Goal: Transaction & Acquisition: Purchase product/service

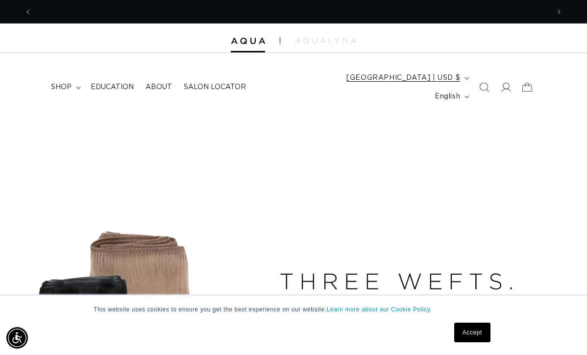
scroll to position [0, 517]
click at [504, 82] on icon at bounding box center [506, 87] width 10 height 10
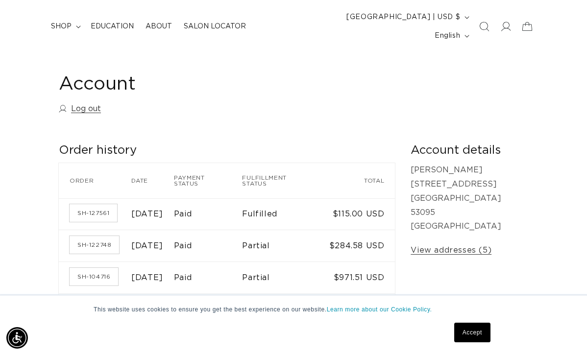
scroll to position [94, 0]
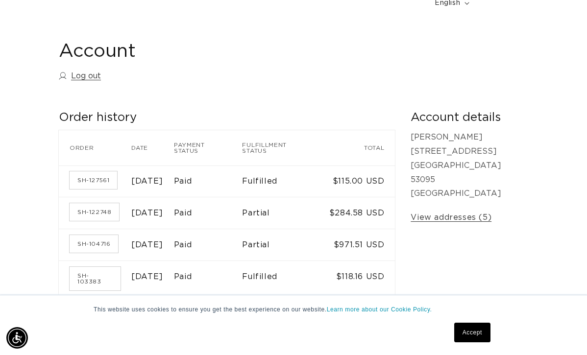
click at [465, 333] on link "Accept" at bounding box center [472, 333] width 36 height 20
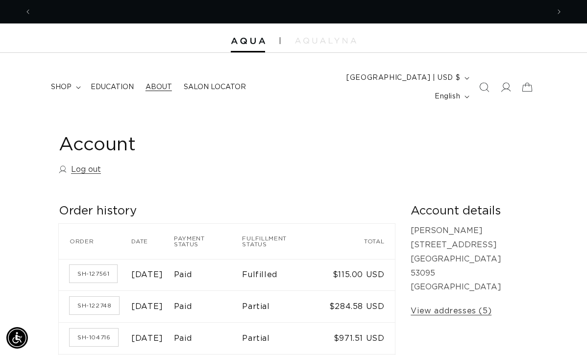
scroll to position [0, 517]
click at [58, 77] on summary "shop" at bounding box center [65, 87] width 40 height 21
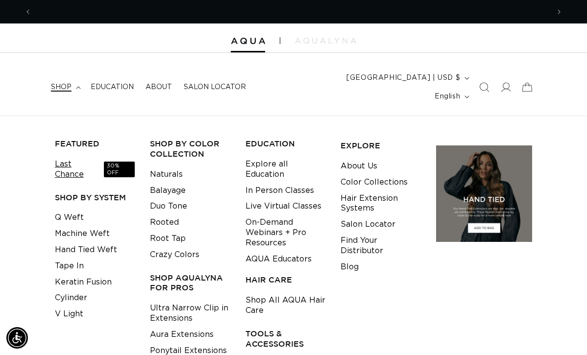
scroll to position [0, 1034]
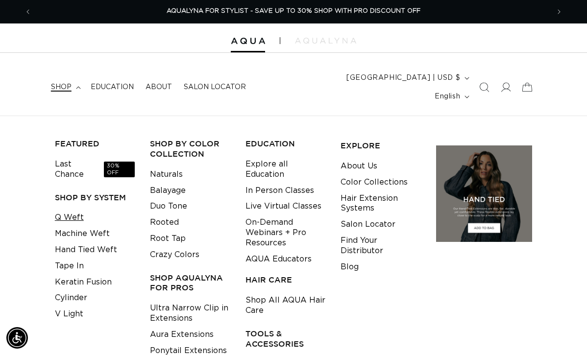
click at [73, 210] on link "Q Weft" at bounding box center [69, 218] width 29 height 16
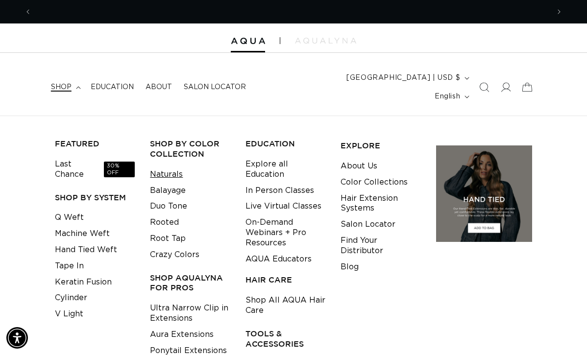
scroll to position [0, 517]
click at [171, 166] on link "Naturals" at bounding box center [166, 174] width 33 height 16
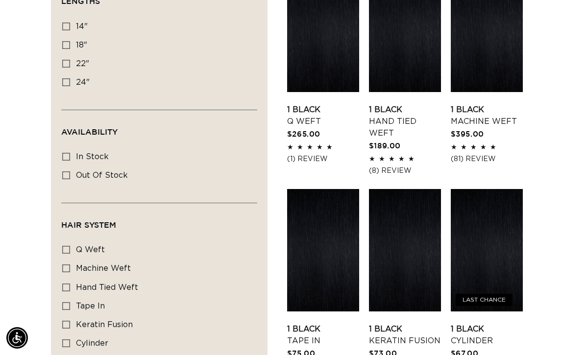
scroll to position [0, 517]
click at [68, 41] on icon at bounding box center [66, 45] width 8 height 8
click at [68, 41] on input "18" 18" (99 products)" at bounding box center [66, 45] width 8 height 8
checkbox input "true"
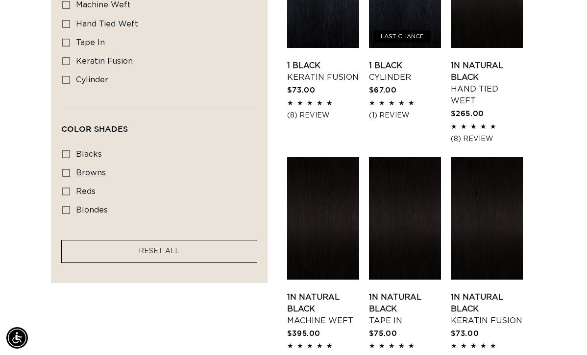
scroll to position [666, 0]
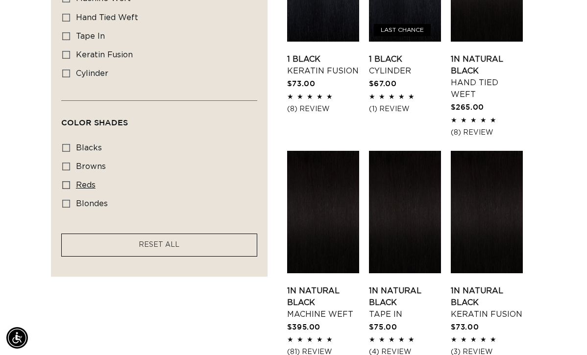
click at [69, 181] on icon at bounding box center [66, 185] width 8 height 8
click at [69, 181] on input "reds reds (19 products)" at bounding box center [66, 185] width 8 height 8
checkbox input "true"
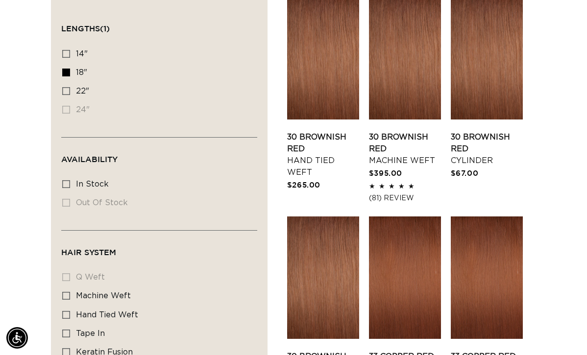
scroll to position [366, 0]
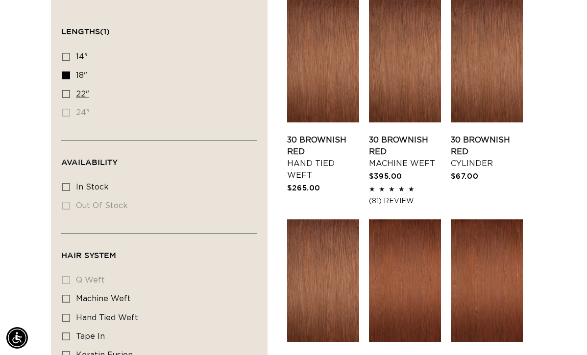
click at [68, 90] on icon at bounding box center [66, 94] width 8 height 8
click at [68, 90] on input "22" 22" (3 products)" at bounding box center [66, 94] width 8 height 8
checkbox input "true"
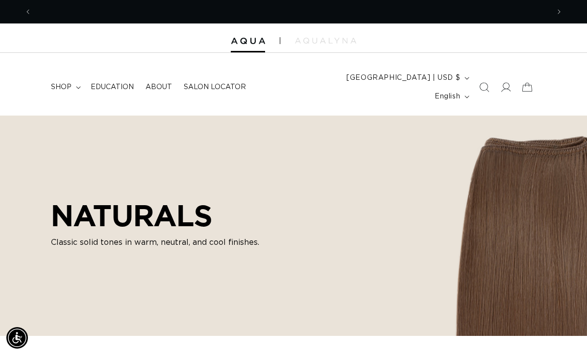
scroll to position [0, 1034]
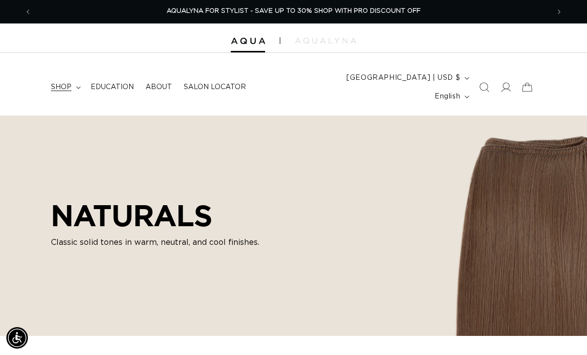
click at [78, 86] on icon at bounding box center [78, 87] width 5 height 3
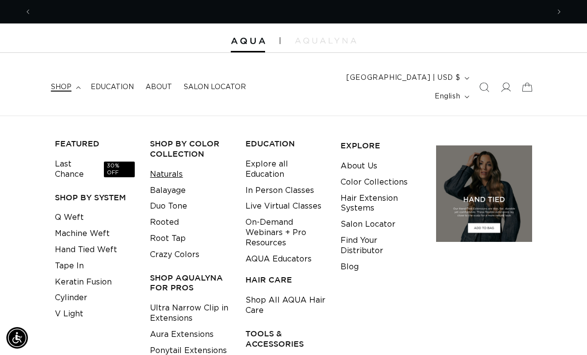
scroll to position [0, 0]
click at [97, 156] on link "Last Chance 30% OFF" at bounding box center [95, 169] width 80 height 26
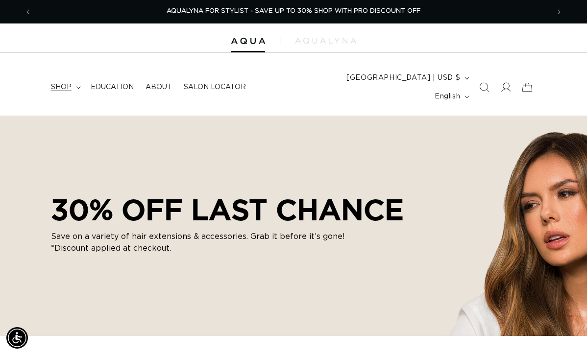
click at [71, 78] on summary "shop" at bounding box center [65, 87] width 40 height 21
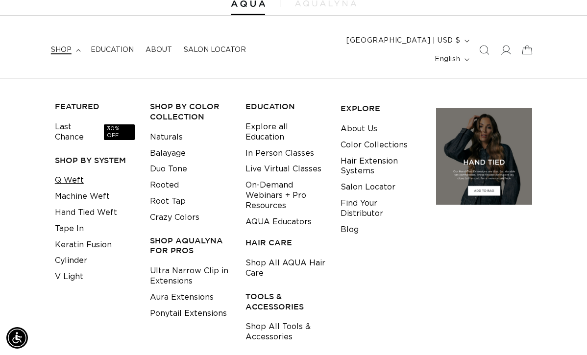
scroll to position [0, 517]
click at [77, 172] on link "Q Weft" at bounding box center [69, 180] width 29 height 16
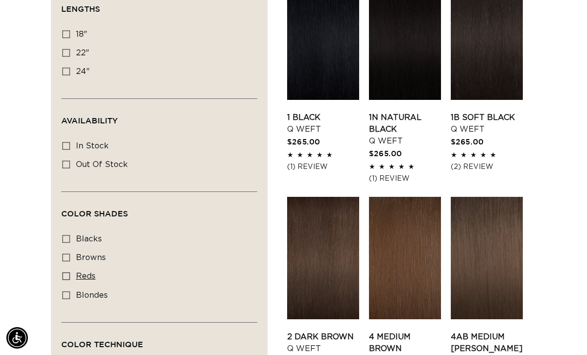
scroll to position [0, 517]
click at [70, 272] on icon at bounding box center [66, 276] width 8 height 8
click at [70, 272] on input "reds reds (1 product)" at bounding box center [66, 276] width 8 height 8
checkbox input "true"
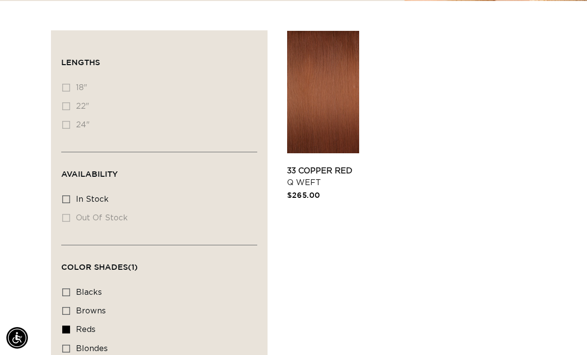
scroll to position [308, 0]
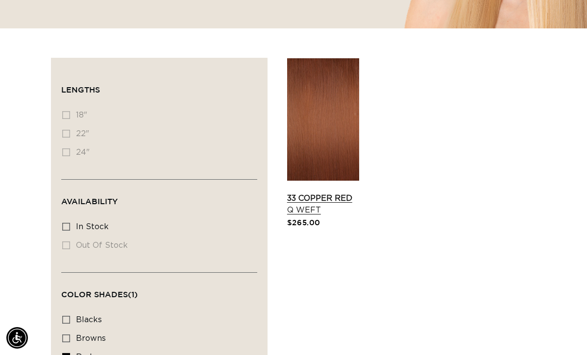
click at [306, 192] on link "33 Copper Red Q Weft" at bounding box center [323, 204] width 72 height 24
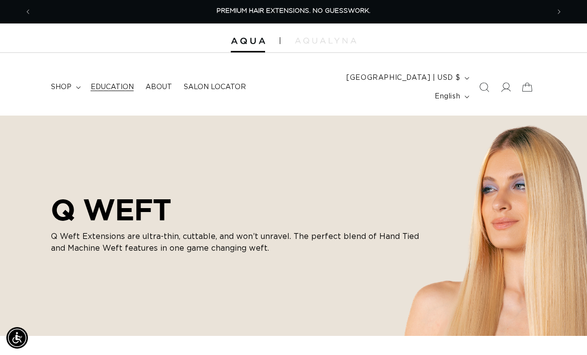
scroll to position [0, 0]
click at [74, 77] on summary "shop" at bounding box center [65, 87] width 40 height 21
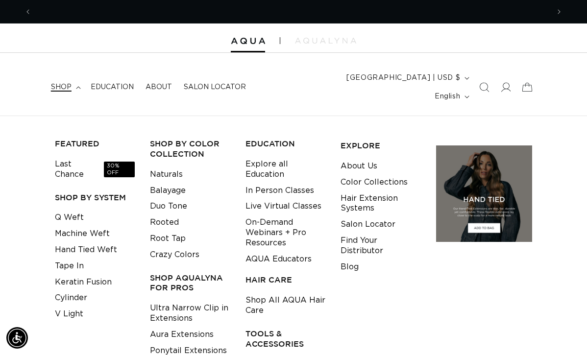
scroll to position [0, 517]
click at [71, 242] on link "Hand Tied Weft" at bounding box center [86, 250] width 62 height 16
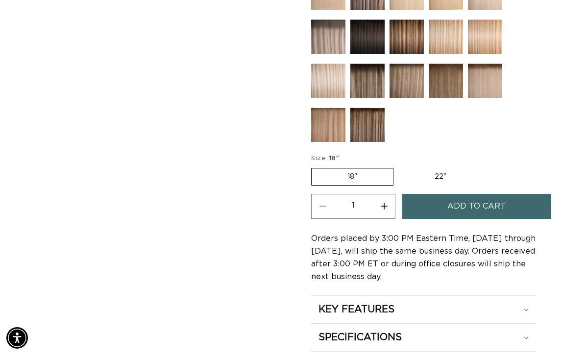
scroll to position [526, 0]
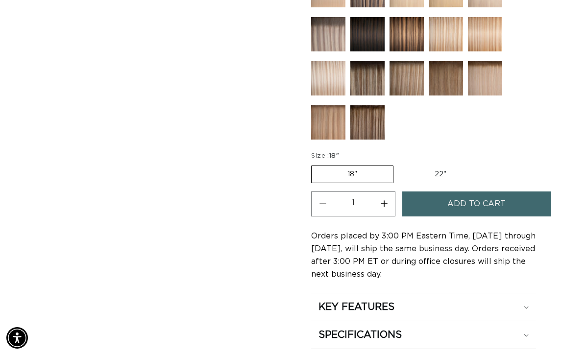
click at [342, 166] on label "18" Variant sold out or unavailable" at bounding box center [352, 175] width 82 height 18
click at [314, 164] on input "18" Variant sold out or unavailable" at bounding box center [313, 164] width 0 height 0
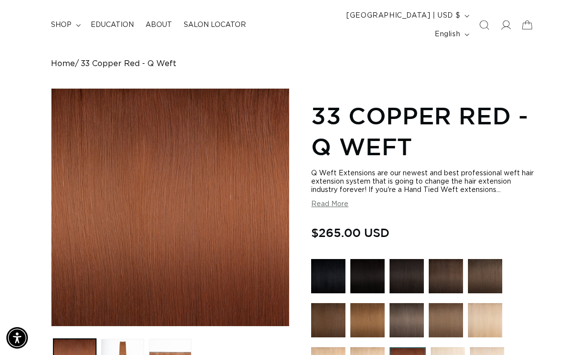
scroll to position [0, 517]
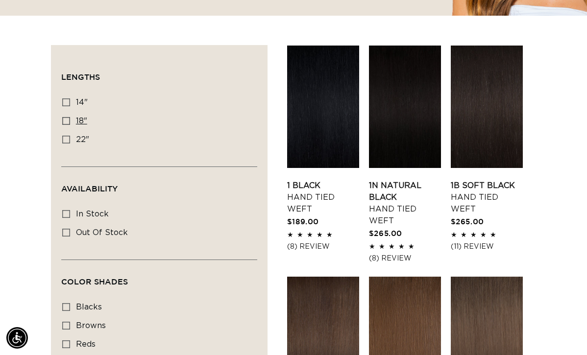
click at [71, 112] on label "18" 18" (35 products)" at bounding box center [156, 121] width 188 height 19
click at [70, 117] on input "18" 18" (35 products)" at bounding box center [66, 121] width 8 height 8
checkbox input "true"
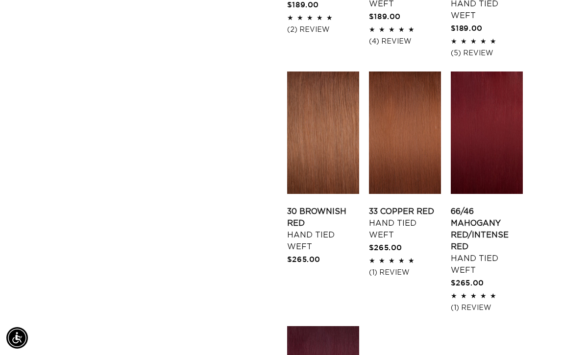
scroll to position [1232, 0]
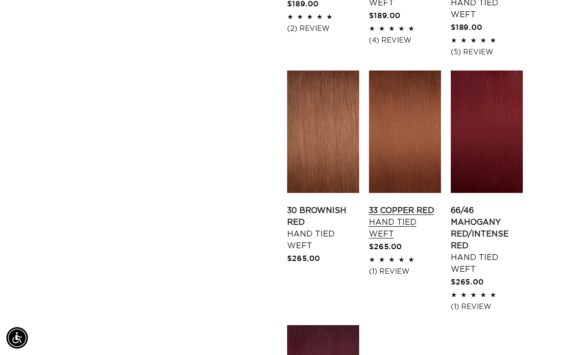
click at [401, 211] on link "33 Copper Red Hand Tied Weft" at bounding box center [405, 222] width 72 height 35
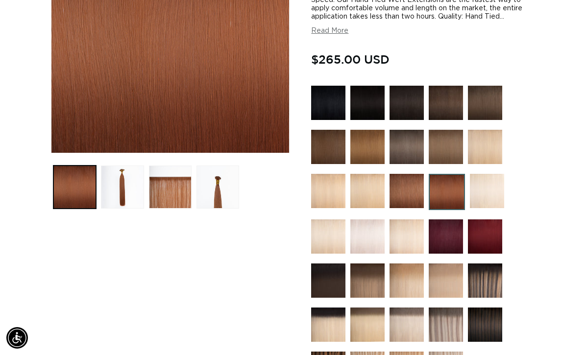
scroll to position [240, 0]
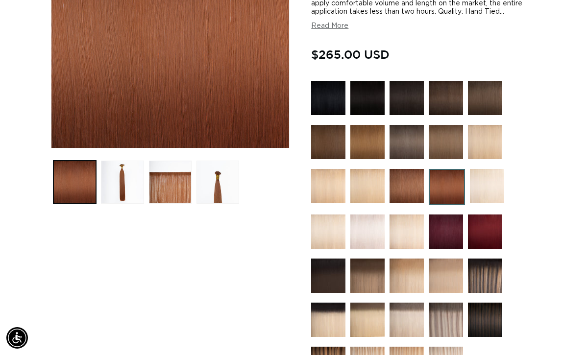
click at [357, 130] on img at bounding box center [367, 142] width 34 height 34
click at [368, 136] on img at bounding box center [367, 142] width 34 height 34
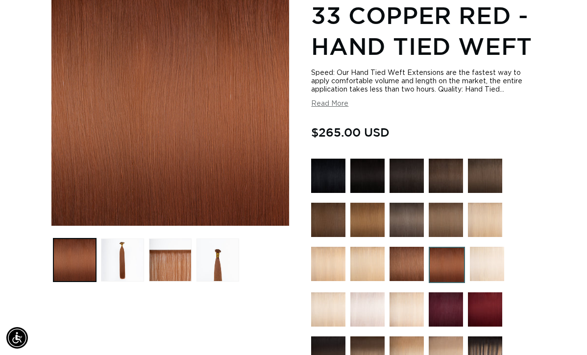
scroll to position [0, 1034]
click at [441, 247] on img at bounding box center [446, 265] width 36 height 36
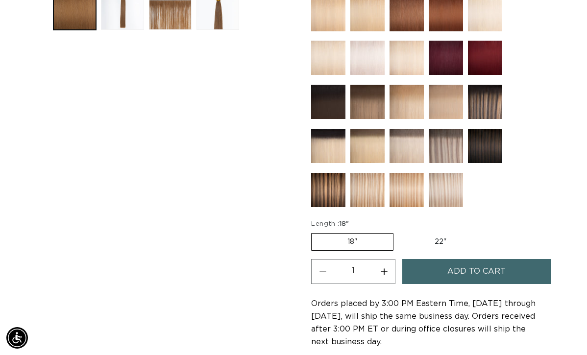
click at [355, 233] on label "18" Variant sold out or unavailable" at bounding box center [352, 242] width 82 height 18
click at [314, 231] on input "18" Variant sold out or unavailable" at bounding box center [313, 231] width 0 height 0
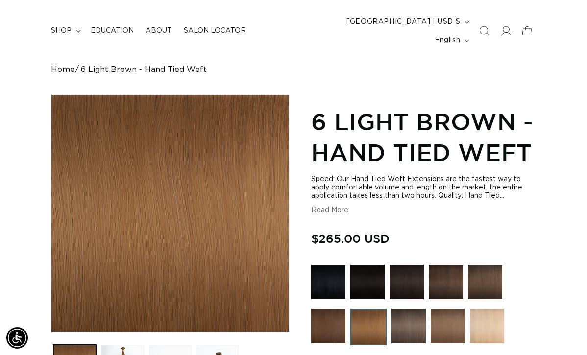
scroll to position [60, 0]
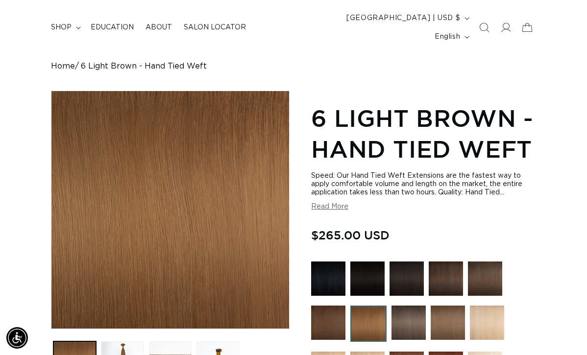
click at [322, 203] on button "Read More" at bounding box center [329, 207] width 37 height 8
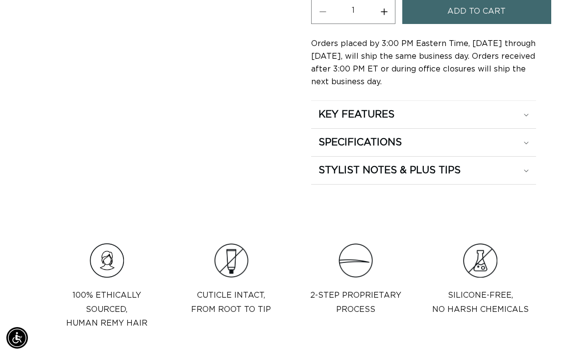
scroll to position [896, 0]
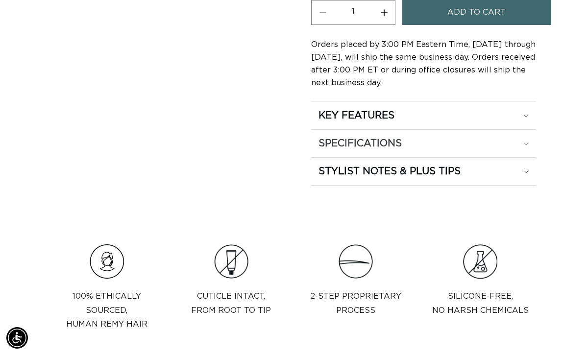
click at [358, 137] on h2 "SPECIFICATIONS" at bounding box center [359, 143] width 83 height 13
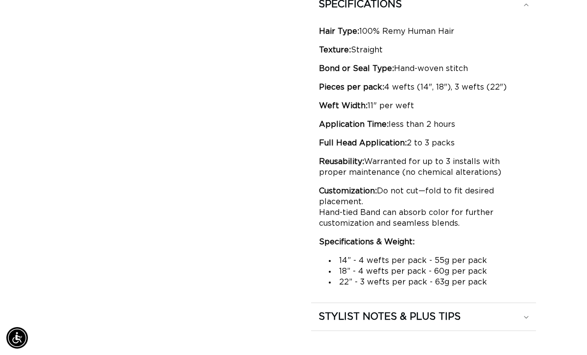
scroll to position [0, 517]
drag, startPoint x: 331, startPoint y: 250, endPoint x: 484, endPoint y: 248, distance: 153.3
click at [484, 255] on ul "14” - 4 wefts per pack - 55g per pack 18” - 4 wefts per pack - 60g per pack 22”…" at bounding box center [423, 271] width 209 height 32
drag, startPoint x: 484, startPoint y: 258, endPoint x: 333, endPoint y: 256, distance: 150.8
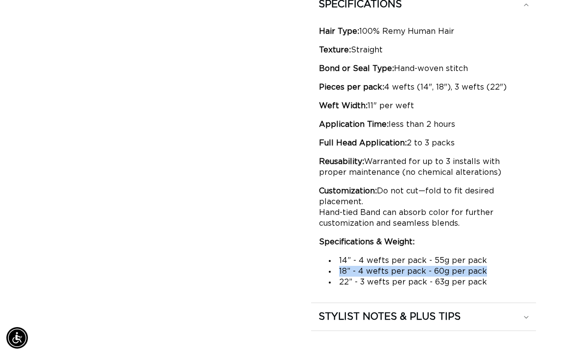
click at [333, 266] on li "18” - 4 wefts per pack - 60g per pack" at bounding box center [428, 271] width 199 height 11
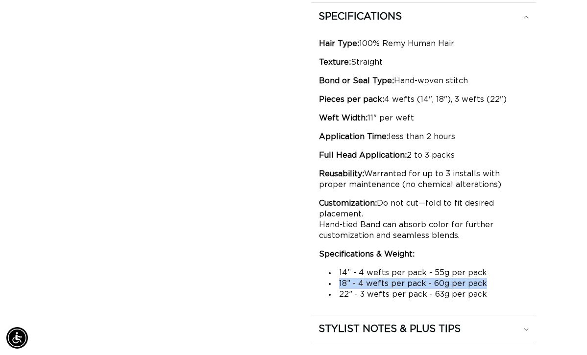
scroll to position [0, 0]
click at [398, 38] on p "Hair Type: 100% Remy Human Hair" at bounding box center [423, 43] width 209 height 11
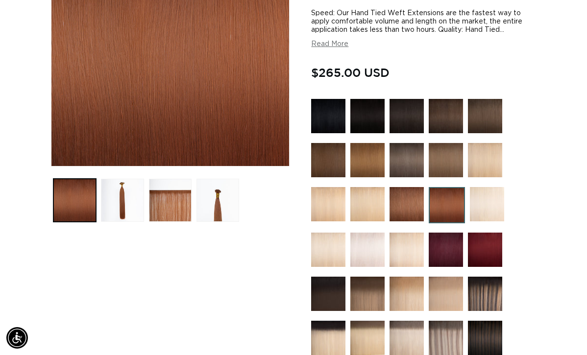
scroll to position [0, 1034]
click at [408, 187] on img at bounding box center [406, 204] width 34 height 34
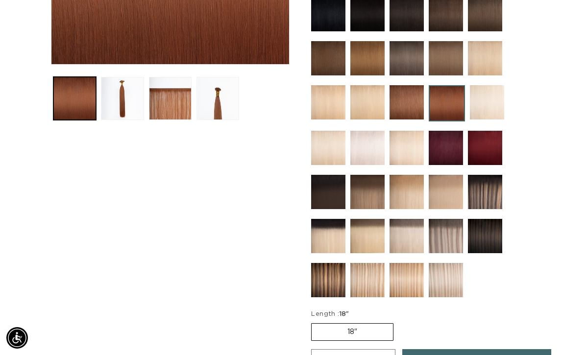
scroll to position [328, 0]
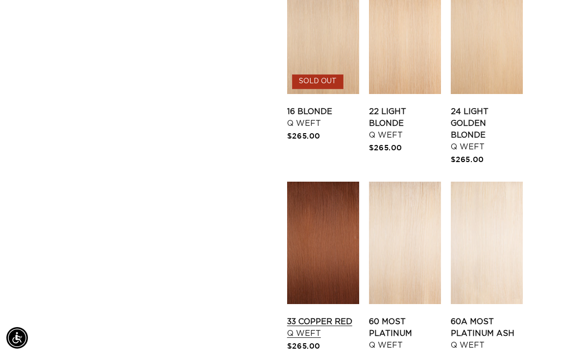
click at [324, 316] on link "33 Copper Red Q Weft" at bounding box center [323, 328] width 72 height 24
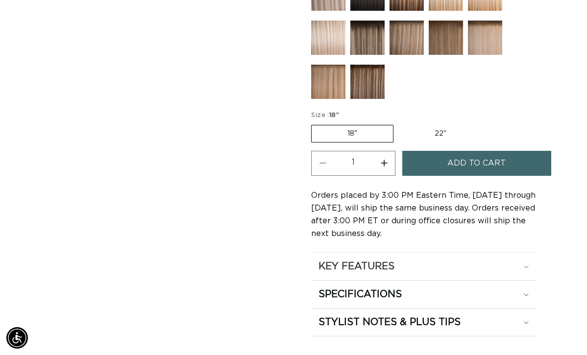
scroll to position [0, 1034]
click at [392, 260] on h2 "KEY FEATURES" at bounding box center [356, 266] width 76 height 13
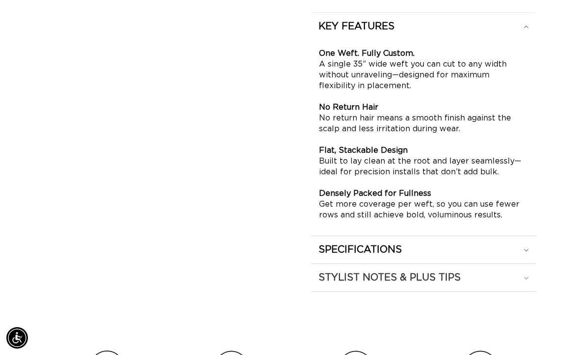
scroll to position [0, 0]
click at [391, 243] on h2 "SPECIFICATIONS" at bounding box center [359, 249] width 83 height 13
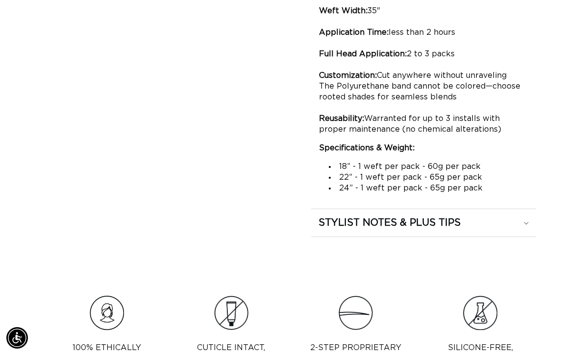
scroll to position [954, 0]
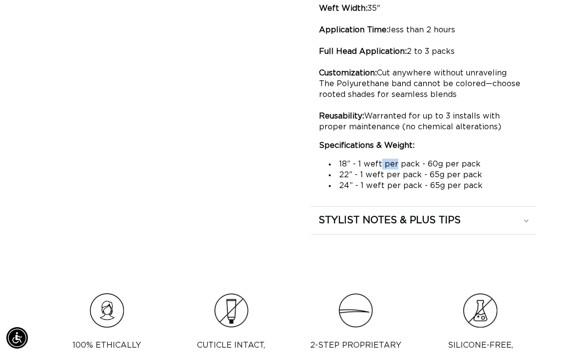
drag, startPoint x: 391, startPoint y: 146, endPoint x: 377, endPoint y: 146, distance: 14.7
click at [377, 159] on li "18” - 1 weft per pack - 60g per pack" at bounding box center [428, 164] width 199 height 11
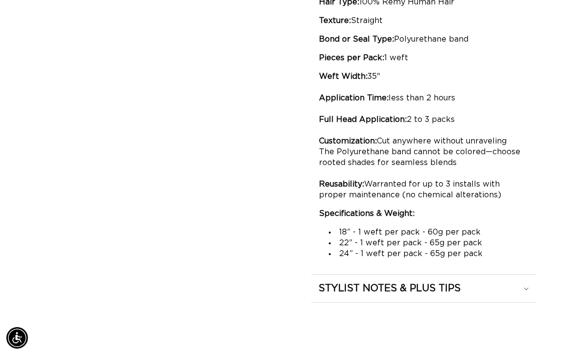
scroll to position [0, 1034]
